Goal: Task Accomplishment & Management: Manage account settings

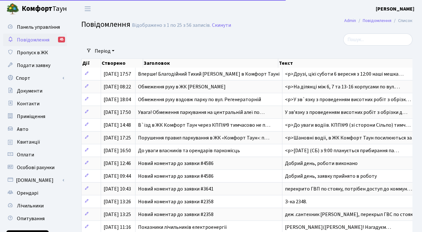
select select "25"
click at [41, 115] on span "Приміщення" at bounding box center [31, 116] width 28 height 7
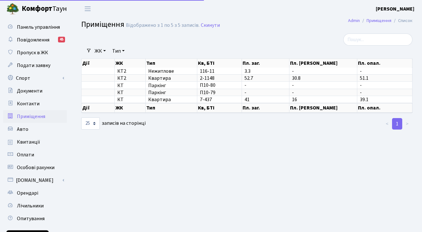
select select "25"
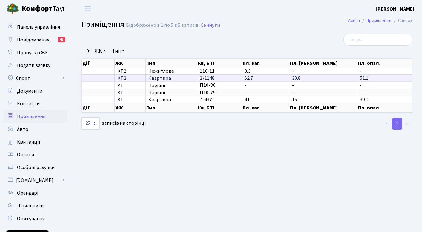
click at [208, 78] on span "2-1148" at bounding box center [207, 78] width 15 height 7
click at [211, 80] on span "2-1148" at bounding box center [207, 78] width 15 height 7
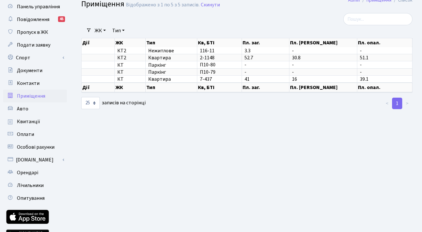
scroll to position [23, 0]
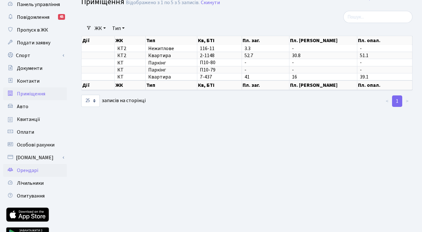
click at [29, 169] on span "Орендарі" at bounding box center [27, 170] width 21 height 7
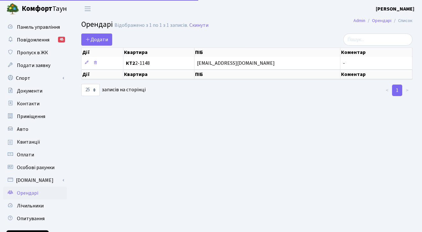
select select "25"
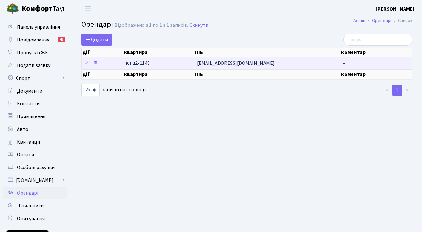
click at [379, 60] on td "-" at bounding box center [377, 63] width 72 height 12
click at [86, 63] on icon at bounding box center [87, 62] width 4 height 4
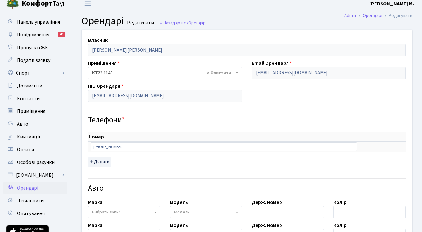
scroll to position [22, 0]
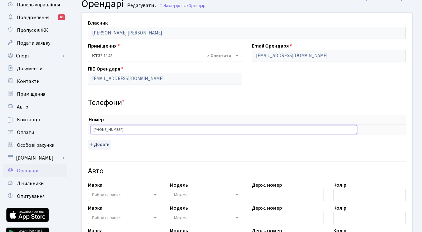
click at [124, 130] on input "0 (98) 660 42 11" at bounding box center [224, 129] width 267 height 9
type input "0"
type input "+380677907515"
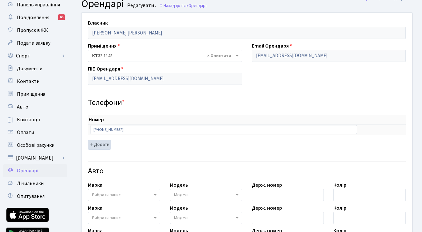
click at [104, 144] on button "Додати" at bounding box center [99, 145] width 23 height 10
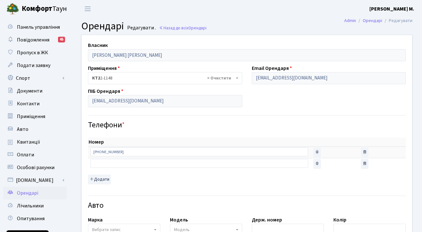
scroll to position [0, 0]
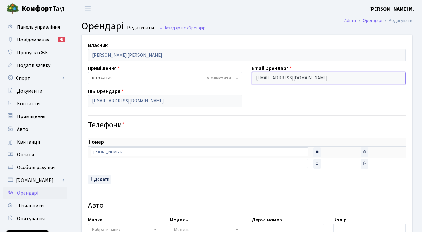
click at [315, 77] on input "krivoruchko0051@gmail.com" at bounding box center [329, 78] width 154 height 12
click at [314, 78] on input "krivoruchko0051@gmail.com" at bounding box center [329, 78] width 154 height 12
click at [315, 78] on input "krivoruchko0051@gmail.com" at bounding box center [329, 78] width 154 height 12
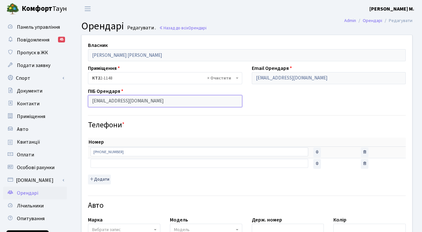
click at [153, 102] on input "krivoruchko0051@gmail.com" at bounding box center [165, 101] width 154 height 12
click at [400, 21] on li "Редагувати" at bounding box center [398, 20] width 30 height 7
click at [399, 24] on li "Редагувати" at bounding box center [398, 20] width 30 height 7
click at [153, 101] on input "krivoruchko0051@gmail.com" at bounding box center [165, 101] width 154 height 12
click at [154, 99] on input "krivoruchko0051@gmail.com" at bounding box center [165, 101] width 154 height 12
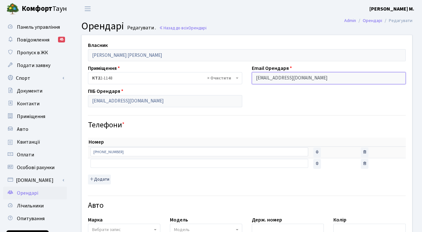
click at [315, 76] on input "krivoruchko0051@gmail.com" at bounding box center [329, 78] width 154 height 12
click at [315, 77] on input "krivoruchko0051@gmail.com" at bounding box center [329, 78] width 154 height 12
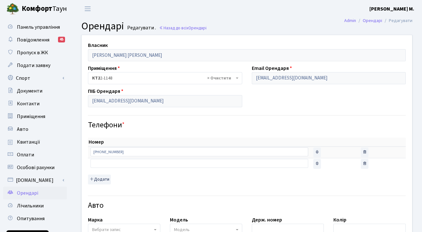
click at [315, 77] on input "krivoruchko0051@gmail.com" at bounding box center [329, 78] width 154 height 12
